Goal: Task Accomplishment & Management: Use online tool/utility

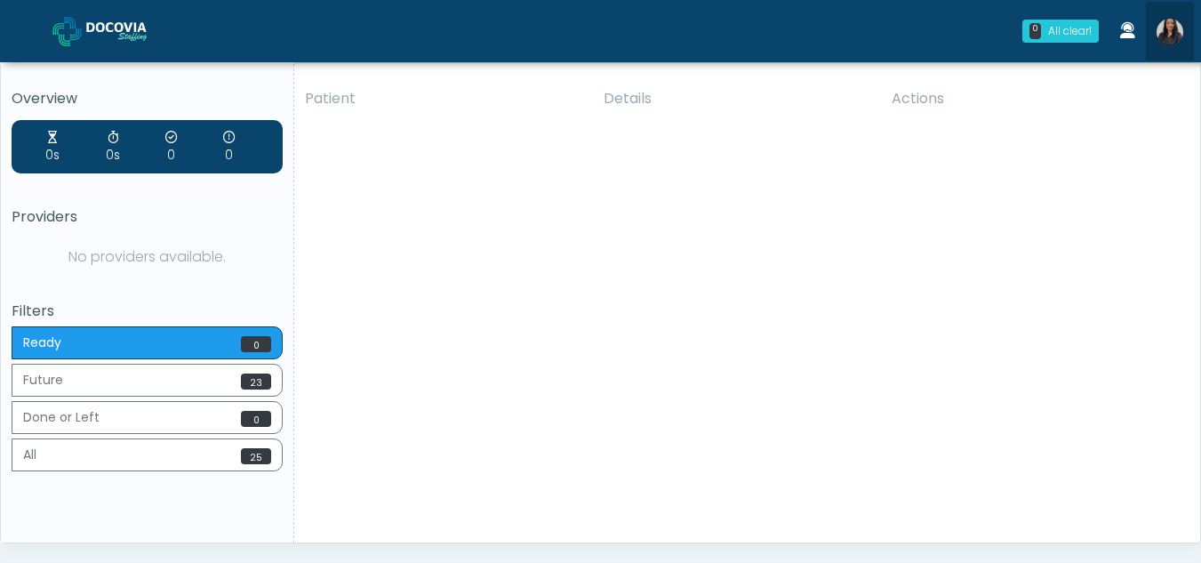
click at [1173, 33] on img at bounding box center [1169, 32] width 27 height 27
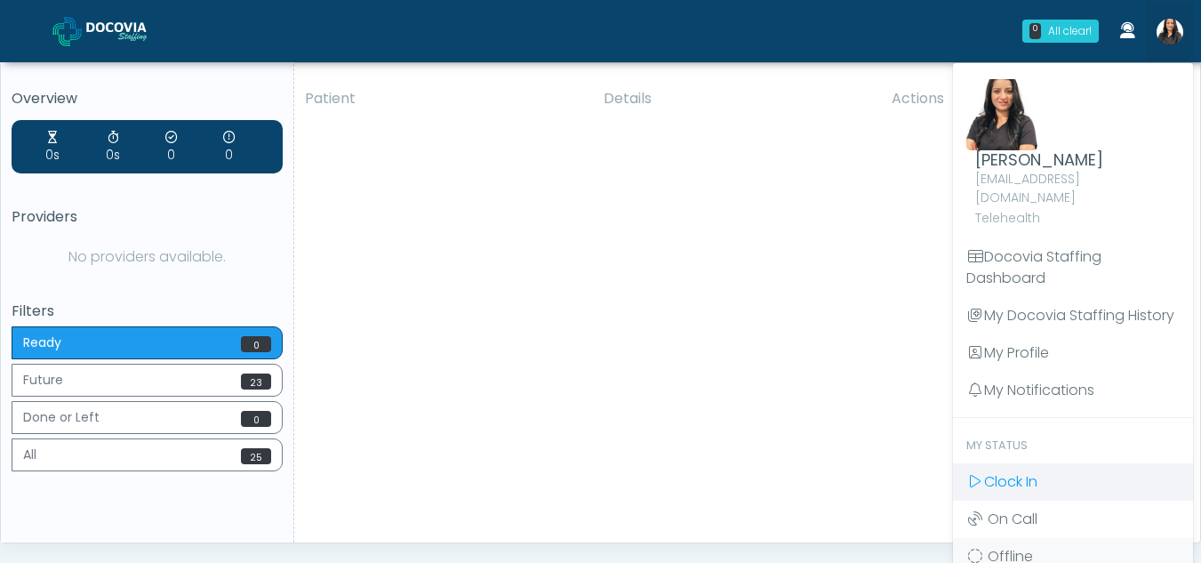
click at [1017, 471] on span "Clock In" at bounding box center [1010, 481] width 53 height 20
